Goal: Task Accomplishment & Management: Manage account settings

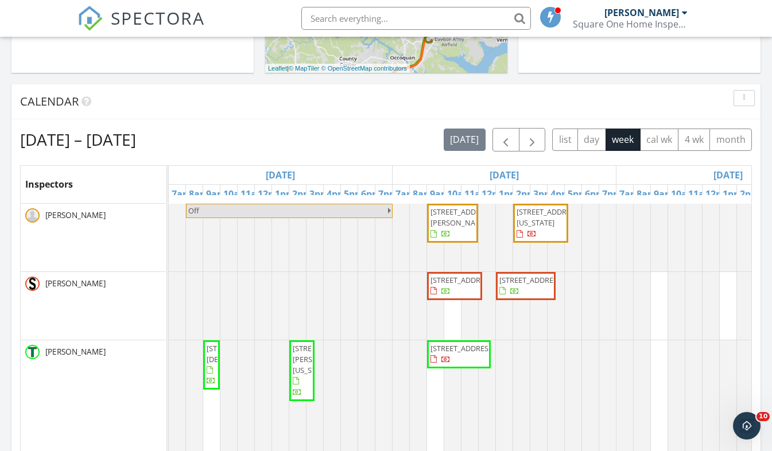
scroll to position [420, 0]
click at [725, 139] on button "month" at bounding box center [730, 140] width 42 height 22
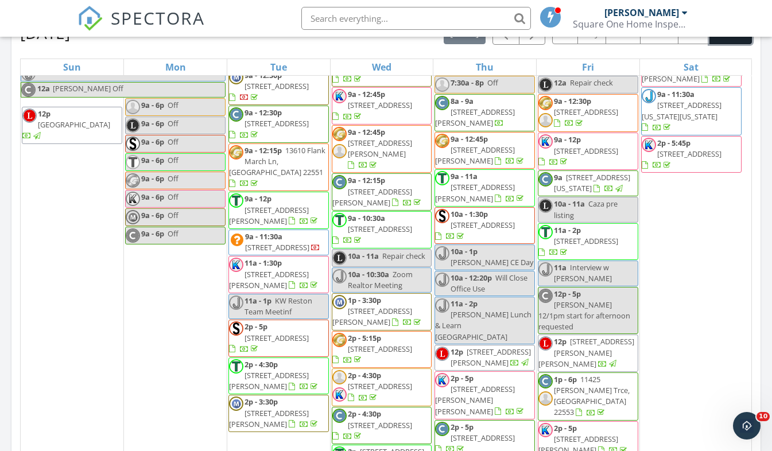
scroll to position [549, 0]
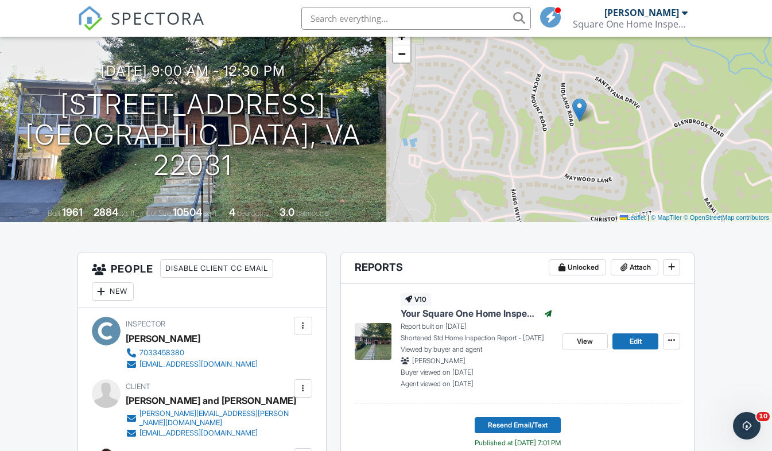
scroll to position [76, 0]
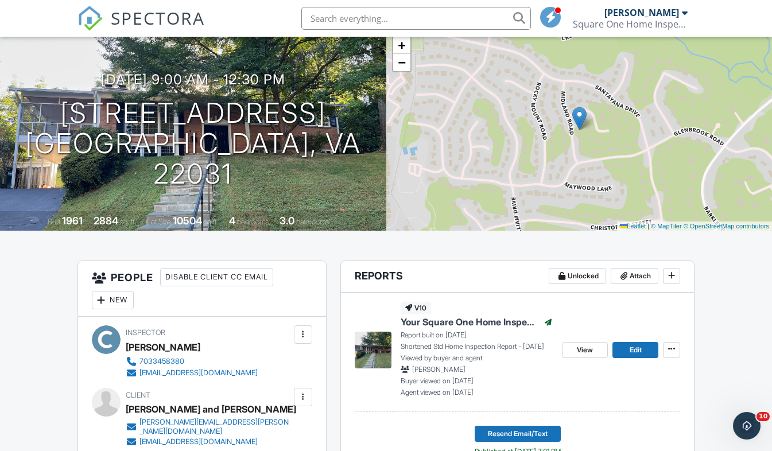
click at [83, 14] on img at bounding box center [89, 18] width 25 height 25
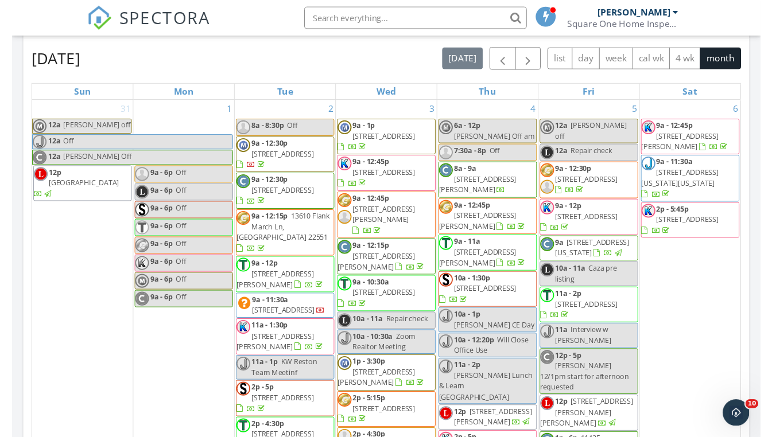
scroll to position [1, 0]
